Goal: Transaction & Acquisition: Book appointment/travel/reservation

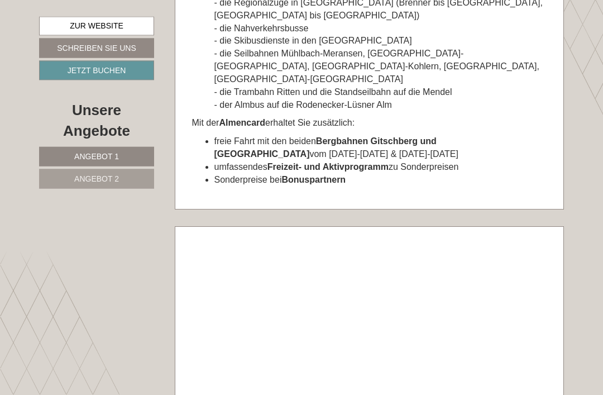
scroll to position [4941, 0]
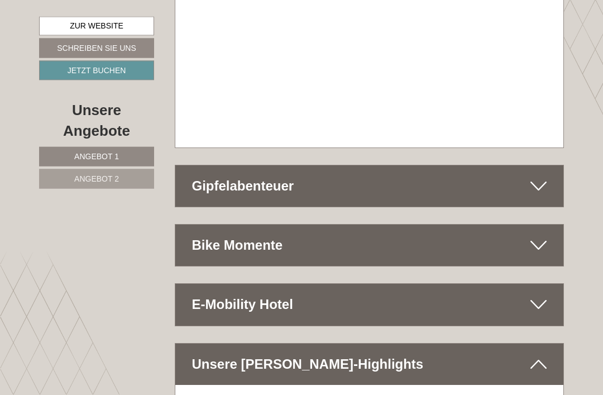
click at [547, 225] on div "Bike Momente" at bounding box center [369, 245] width 389 height 41
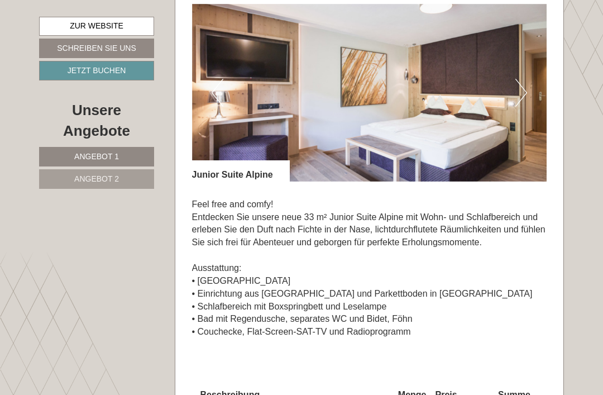
scroll to position [679, 0]
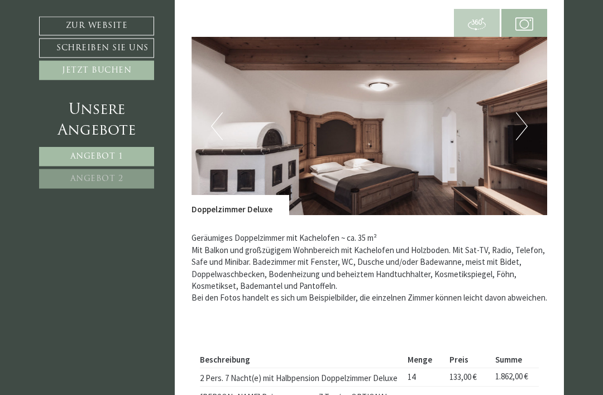
scroll to position [739, 0]
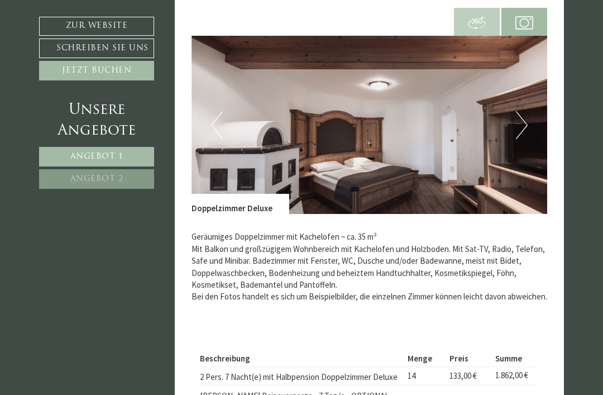
click at [503, 118] on img at bounding box center [370, 125] width 356 height 178
click at [523, 122] on button "Next" at bounding box center [522, 125] width 12 height 28
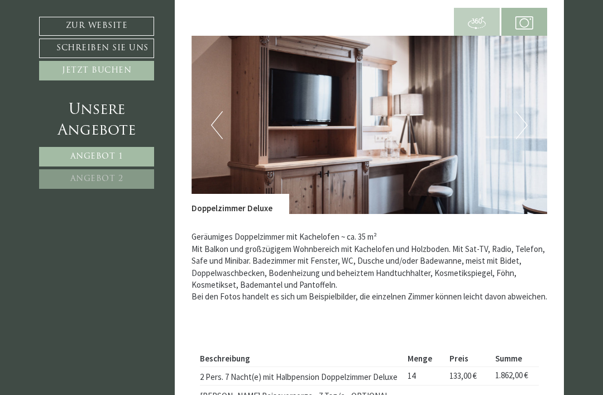
click at [534, 117] on img at bounding box center [370, 125] width 356 height 178
click at [527, 115] on button "Next" at bounding box center [522, 125] width 12 height 28
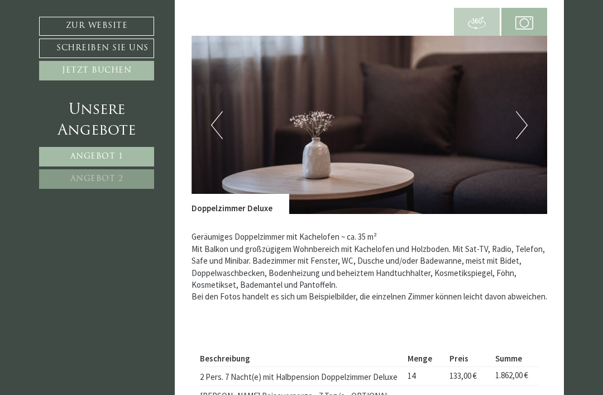
click at [520, 117] on button "Next" at bounding box center [522, 125] width 12 height 28
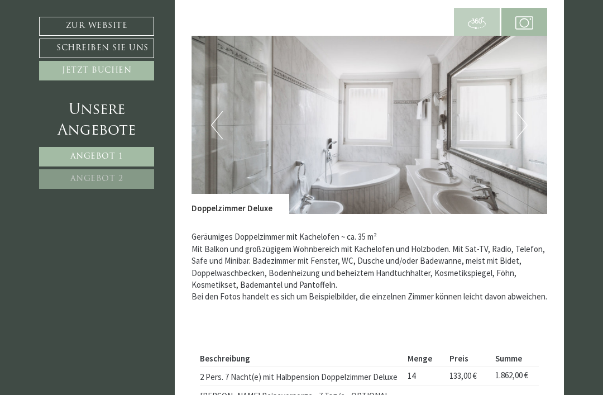
click at [531, 116] on img at bounding box center [370, 125] width 356 height 178
click at [525, 115] on button "Next" at bounding box center [522, 125] width 12 height 28
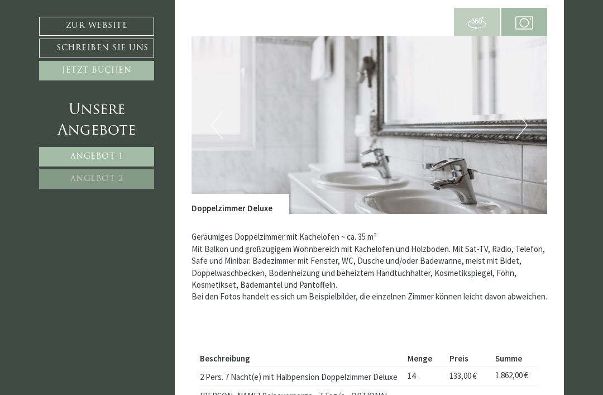
click at [528, 122] on img at bounding box center [370, 125] width 356 height 178
click at [519, 126] on button "Next" at bounding box center [522, 125] width 12 height 28
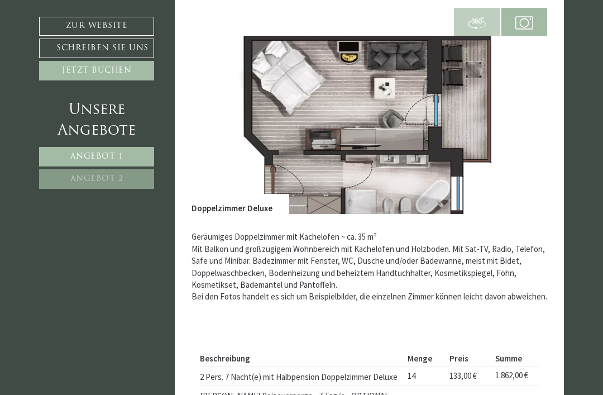
click at [91, 186] on link "Angebot 2" at bounding box center [96, 179] width 115 height 20
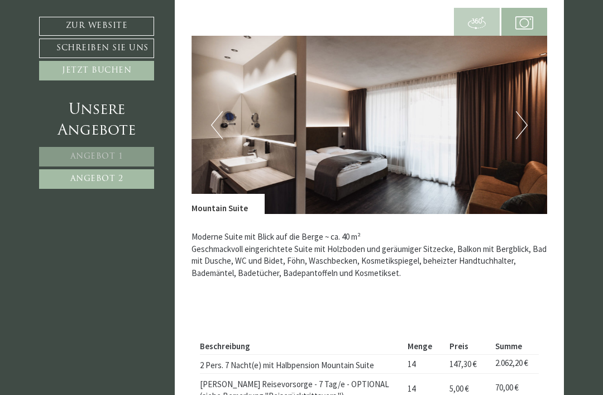
scroll to position [574, 0]
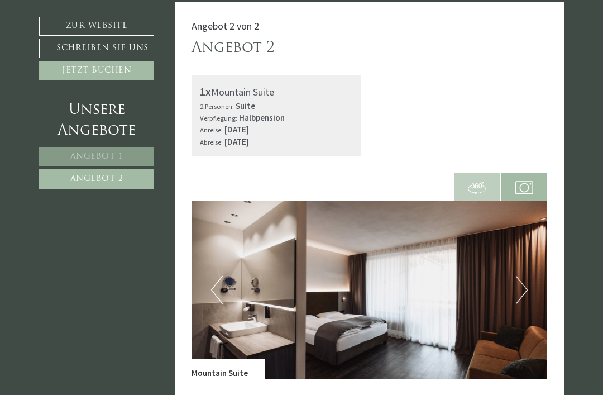
click at [521, 282] on button "Next" at bounding box center [522, 290] width 12 height 28
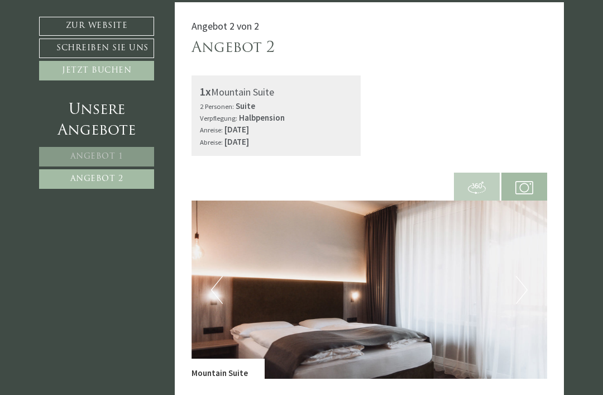
click at [521, 284] on button "Next" at bounding box center [522, 290] width 12 height 28
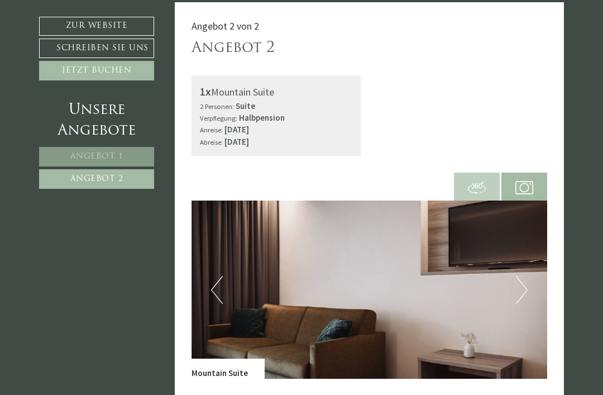
click at [521, 283] on button "Next" at bounding box center [522, 290] width 12 height 28
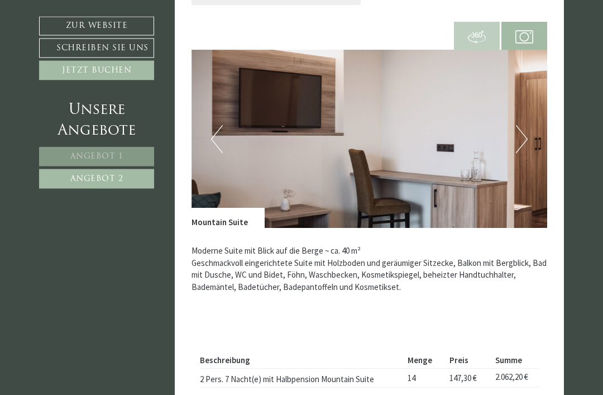
scroll to position [722, 0]
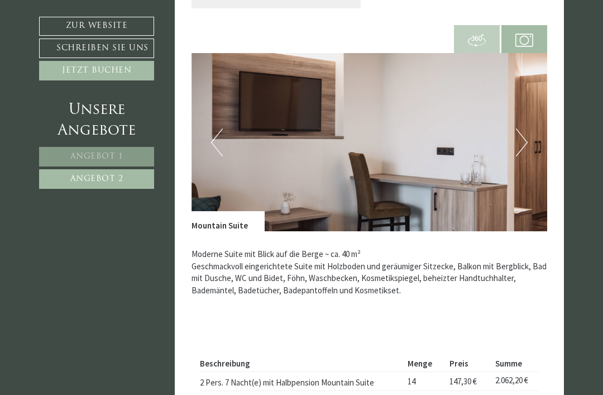
click at [96, 187] on link "Angebot 2" at bounding box center [96, 179] width 115 height 20
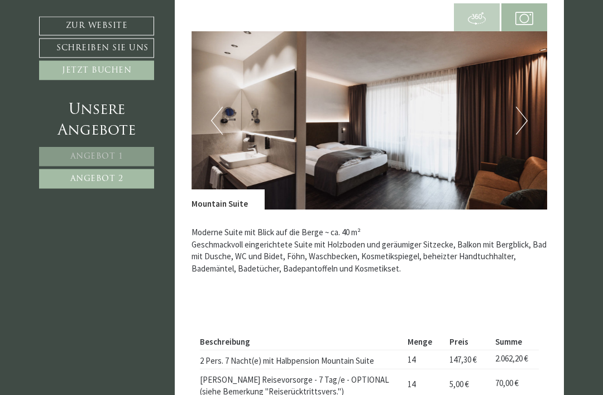
click at [519, 117] on button "Next" at bounding box center [522, 121] width 12 height 28
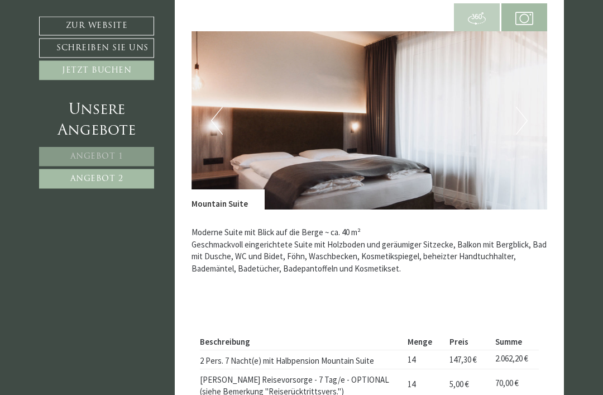
scroll to position [743, 0]
click at [522, 115] on button "Next" at bounding box center [522, 121] width 12 height 28
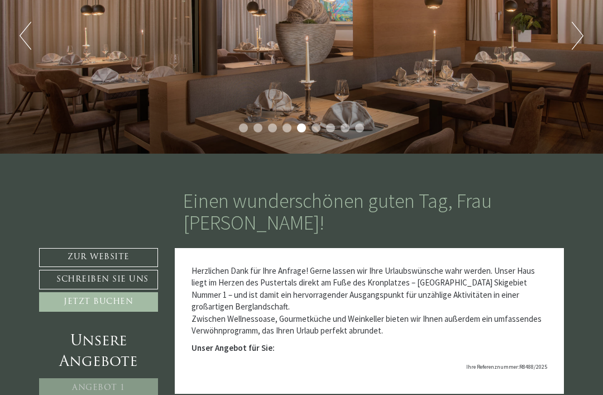
scroll to position [146, 0]
